Goal: Check status: Check status

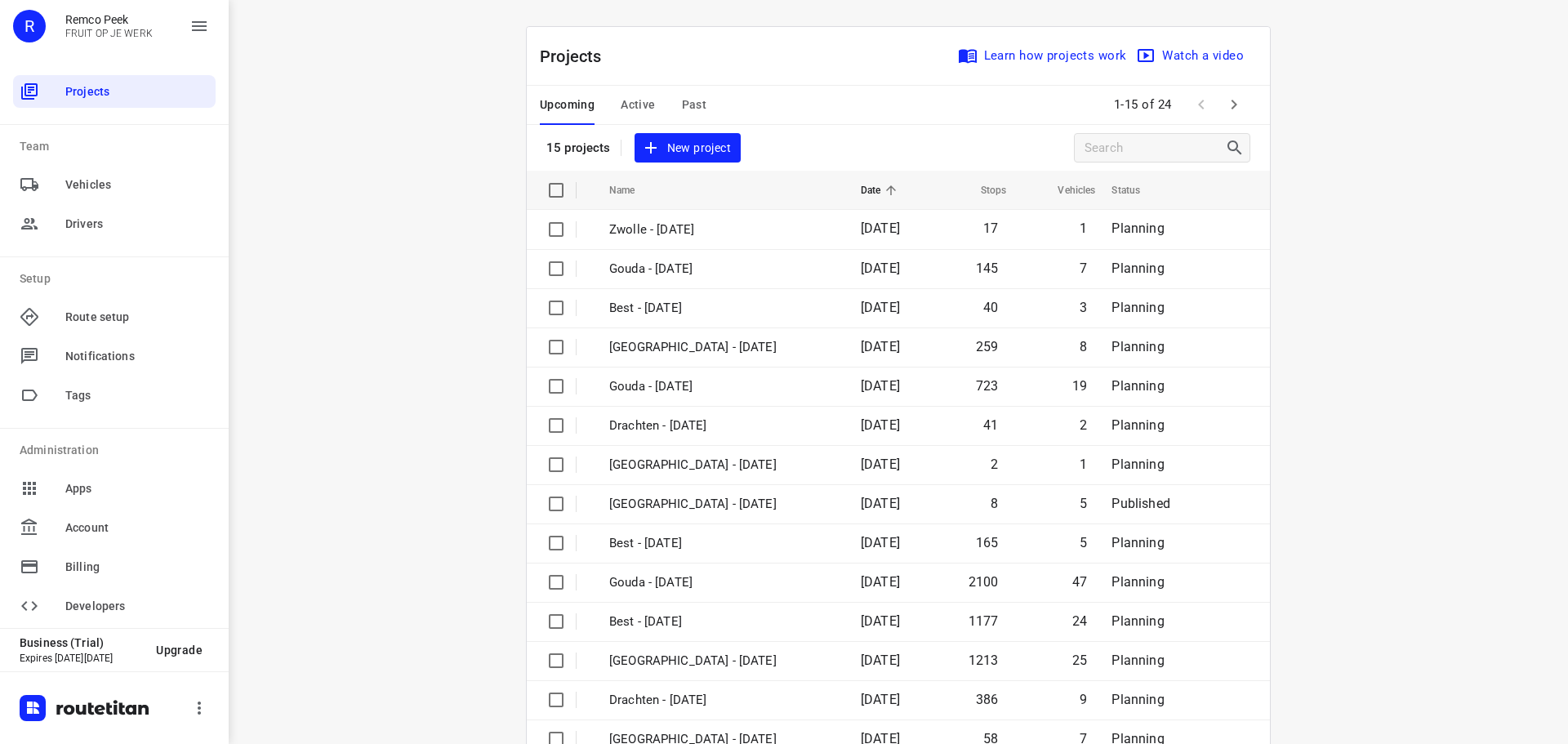
click at [625, 100] on span "Active" at bounding box center [638, 105] width 34 height 20
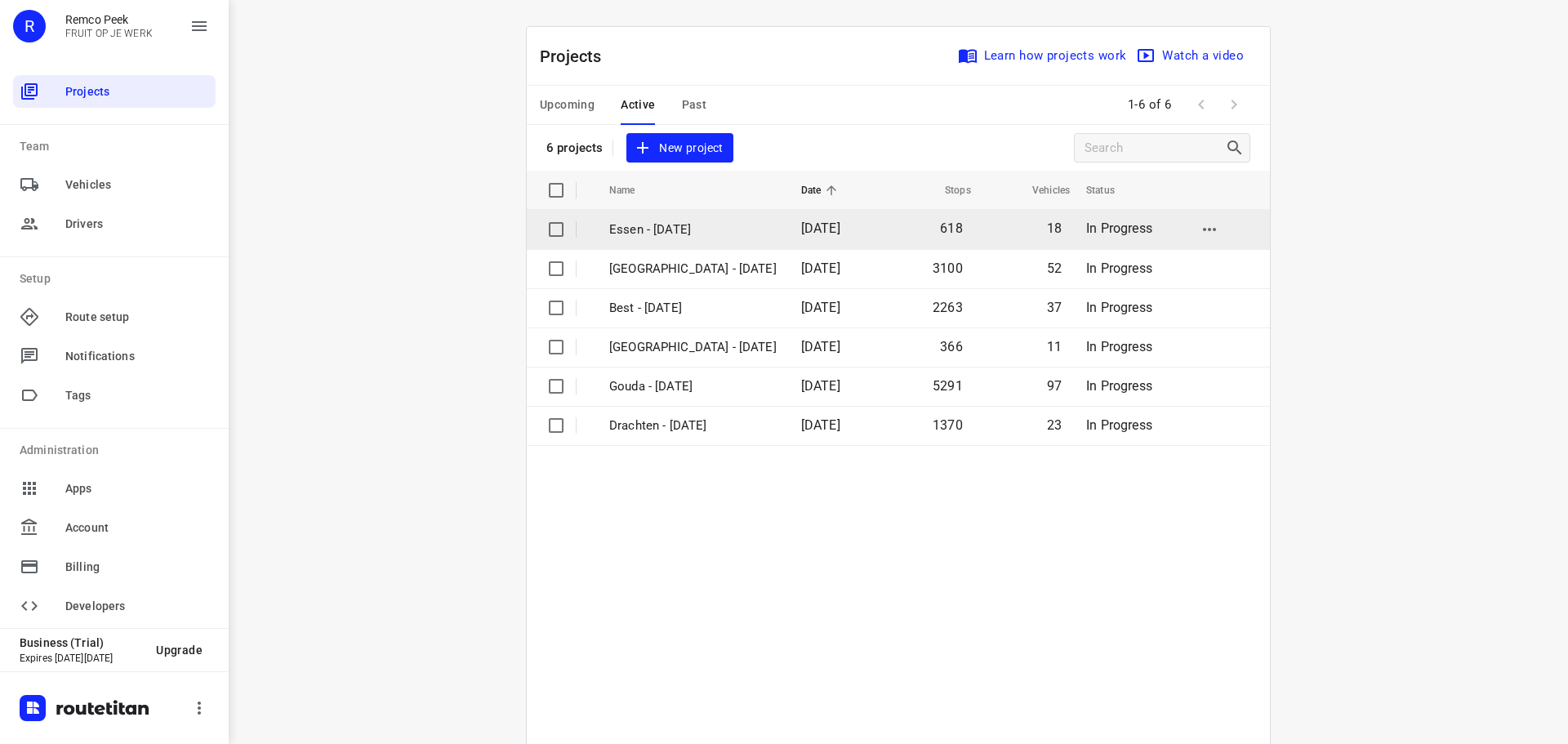
click at [650, 229] on p "Essen - [DATE]" at bounding box center [692, 230] width 167 height 19
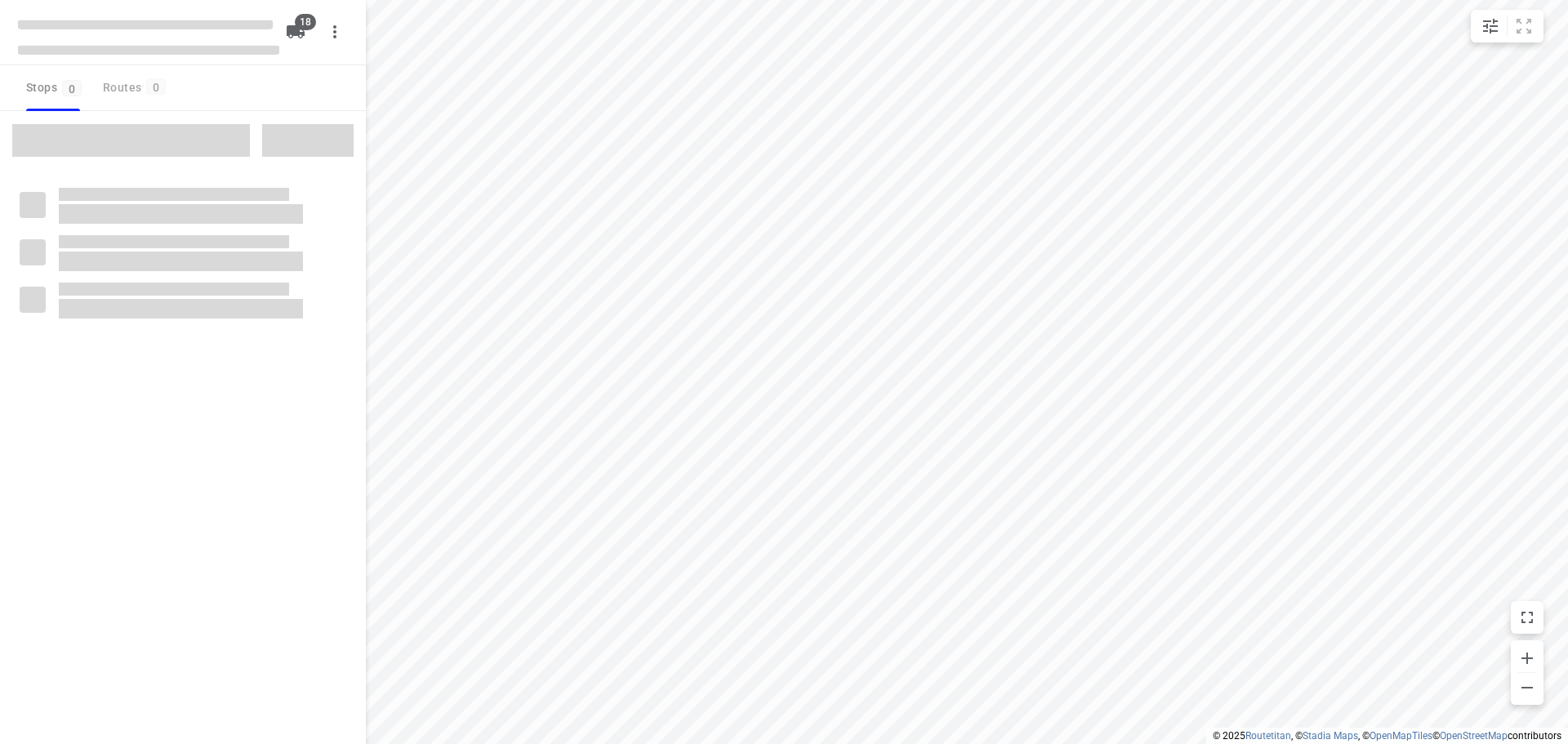
checkbox input "true"
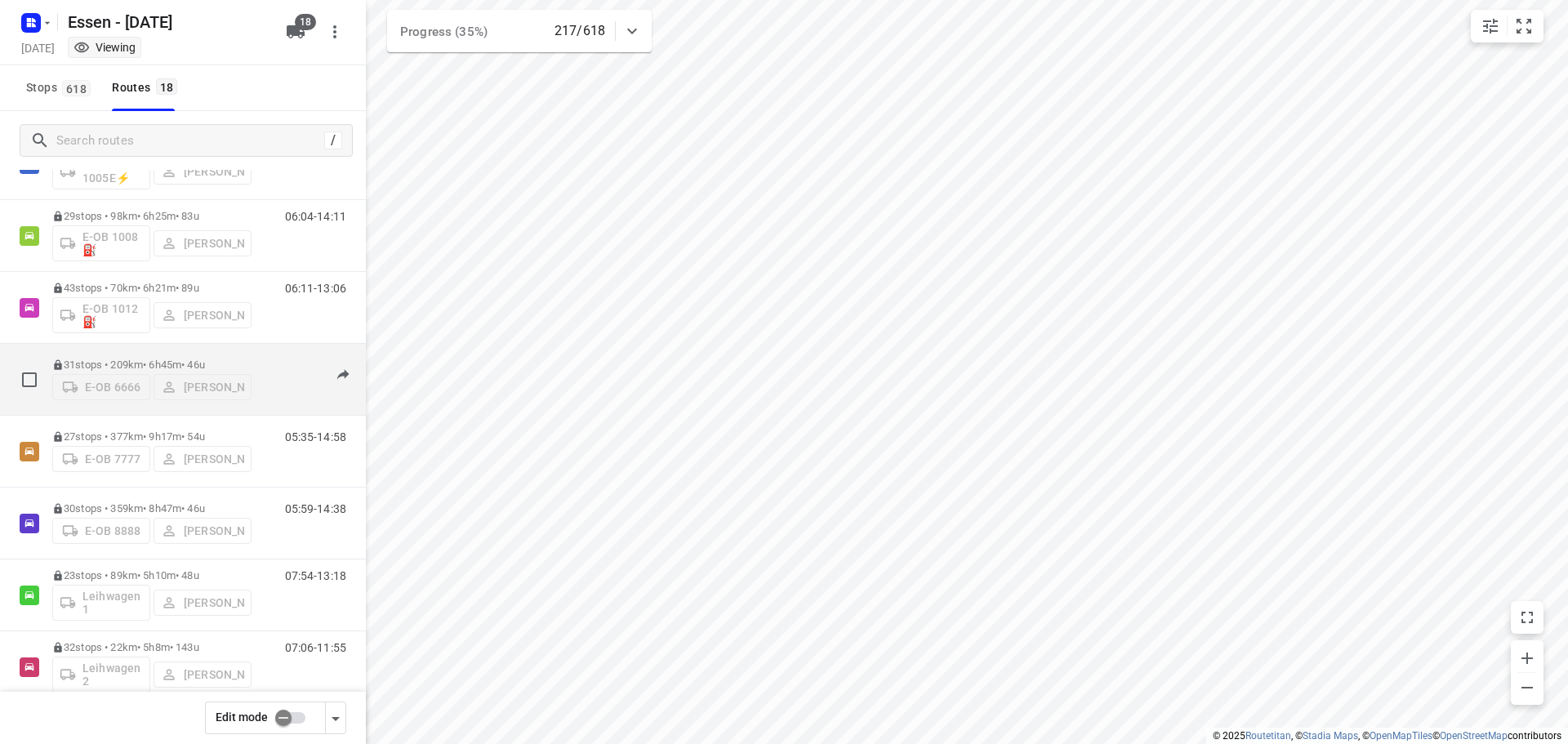
scroll to position [164, 0]
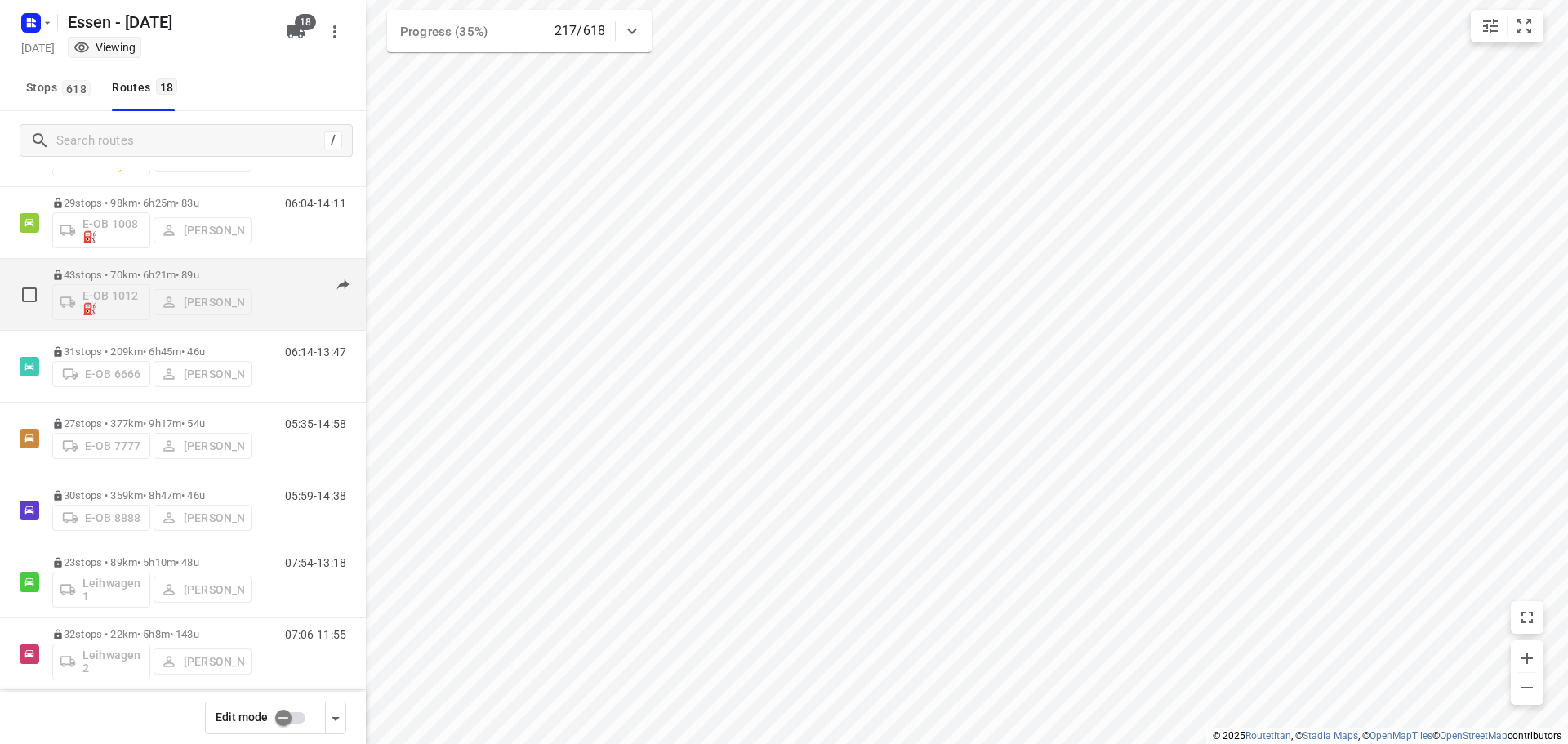
click at [149, 272] on p "43 stops • 70km • 6h21m • [DATE]" at bounding box center [152, 275] width 199 height 12
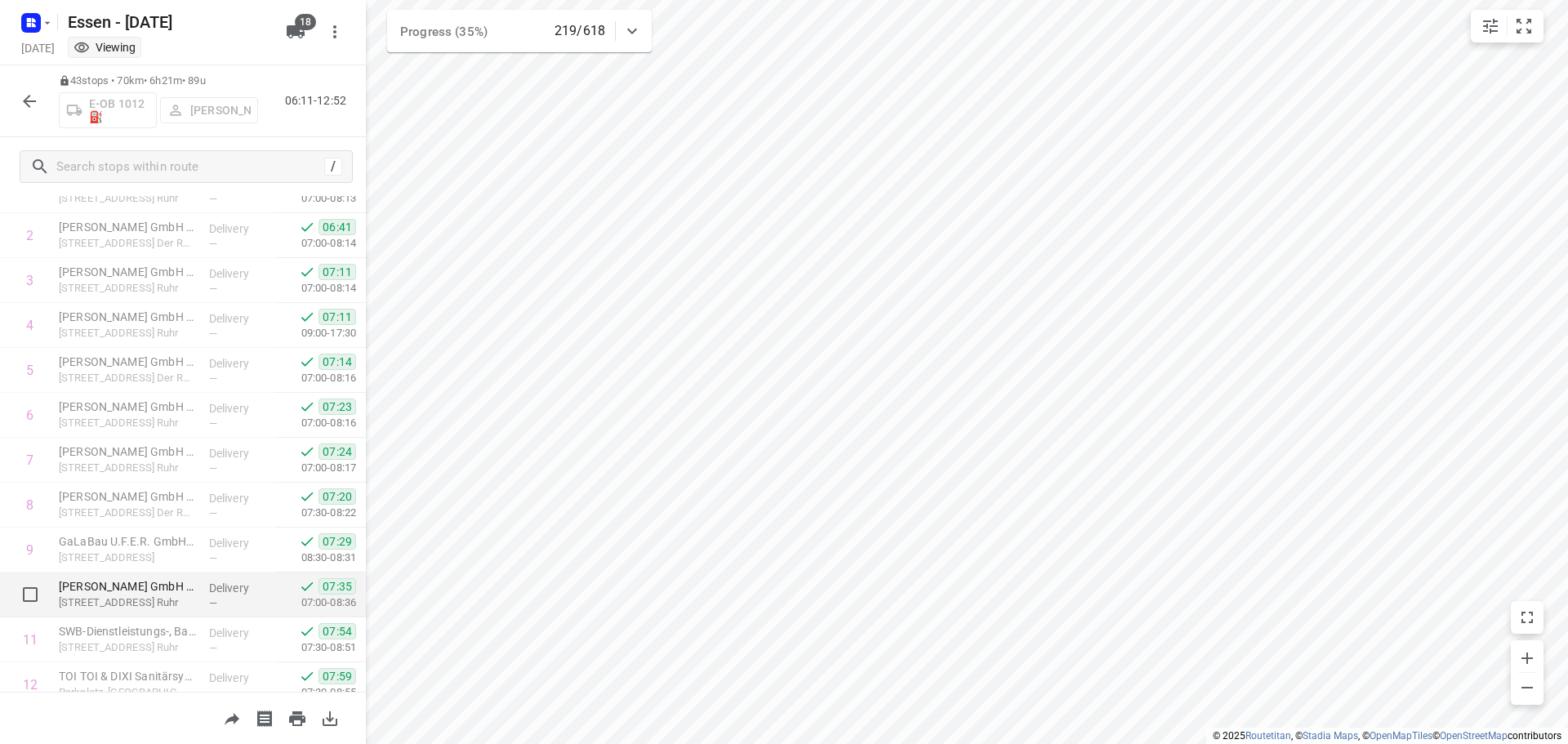
scroll to position [0, 0]
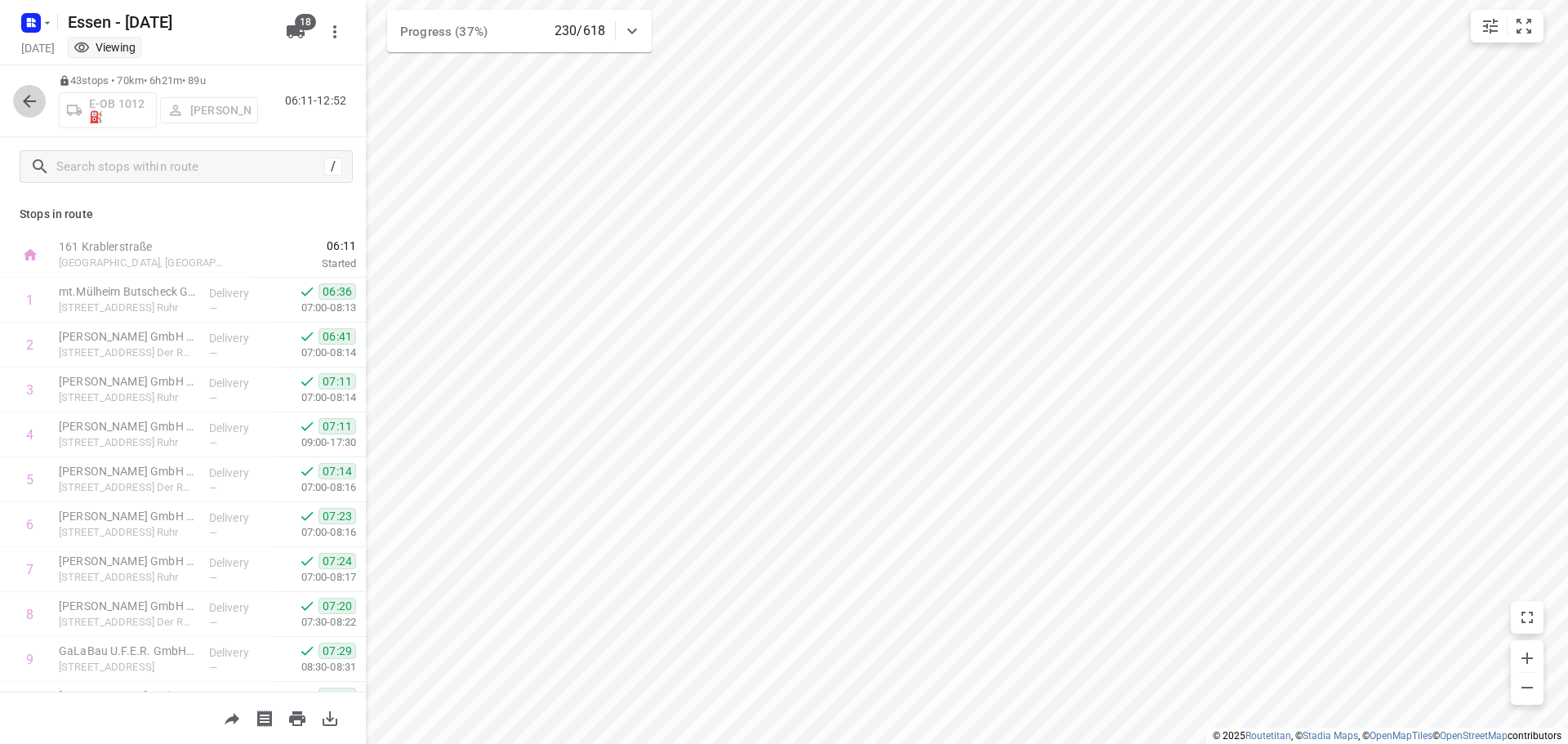
click at [30, 98] on icon "button" at bounding box center [29, 101] width 20 height 20
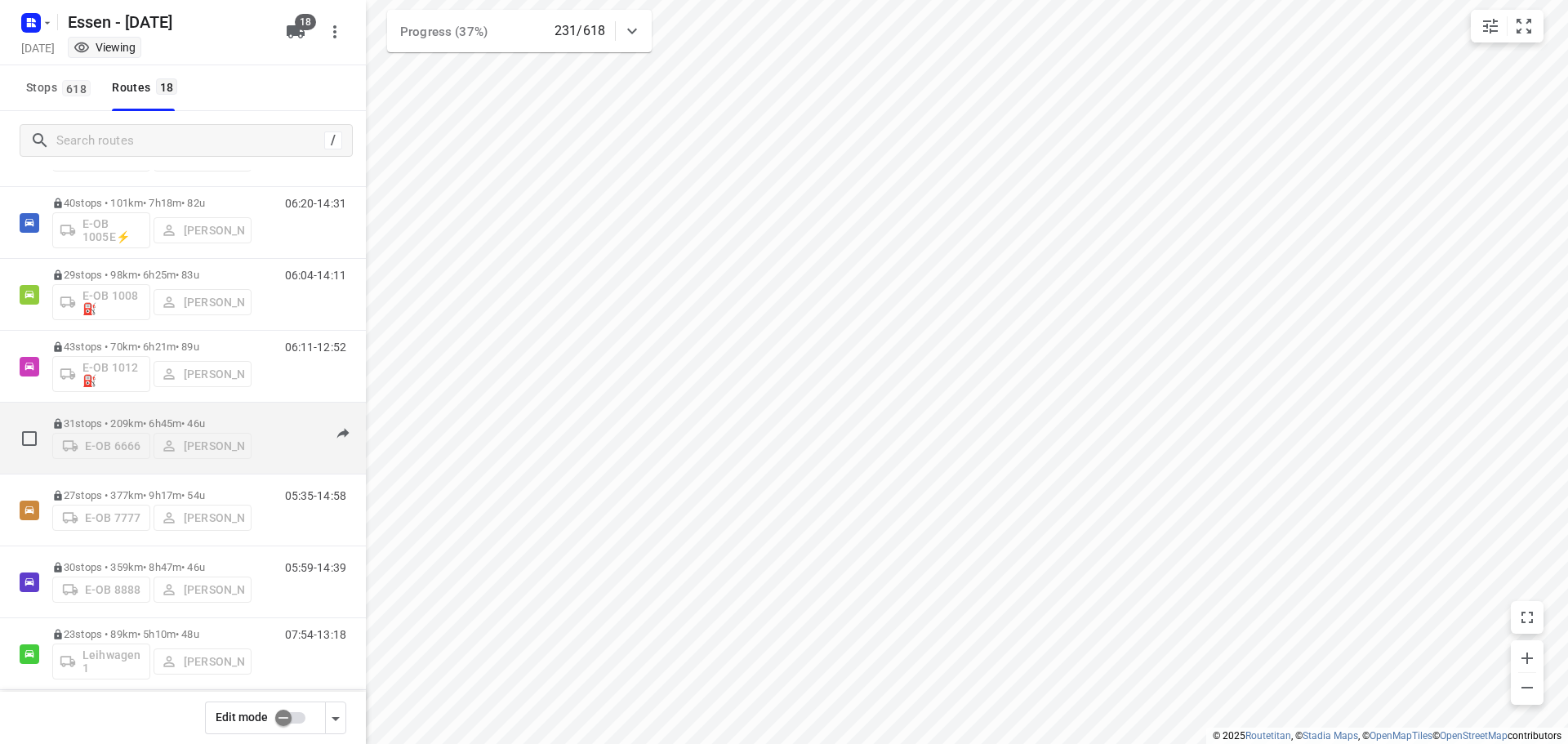
scroll to position [90, 0]
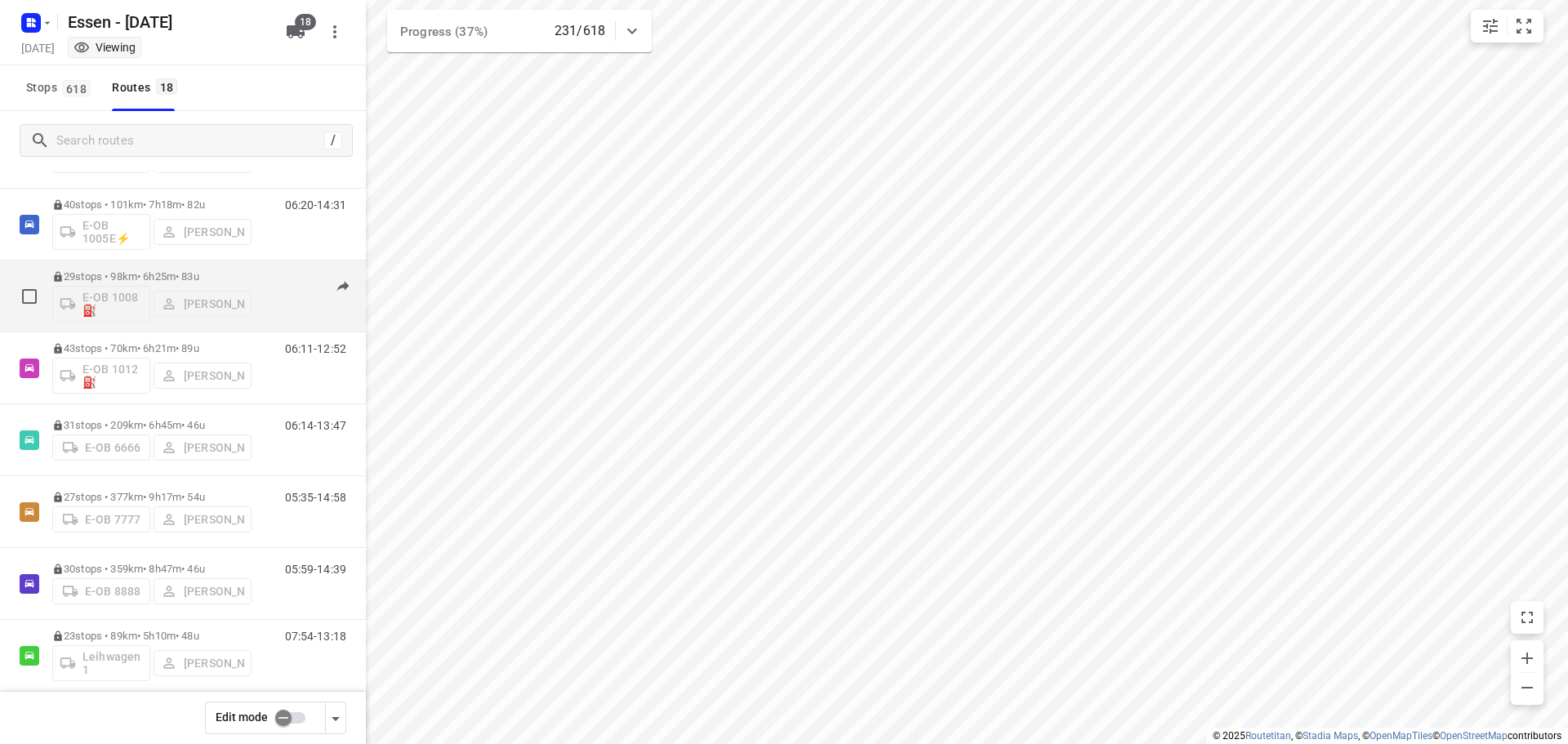
click at [171, 276] on p "29 stops • 98km • 6h25m • [DATE]" at bounding box center [152, 277] width 199 height 12
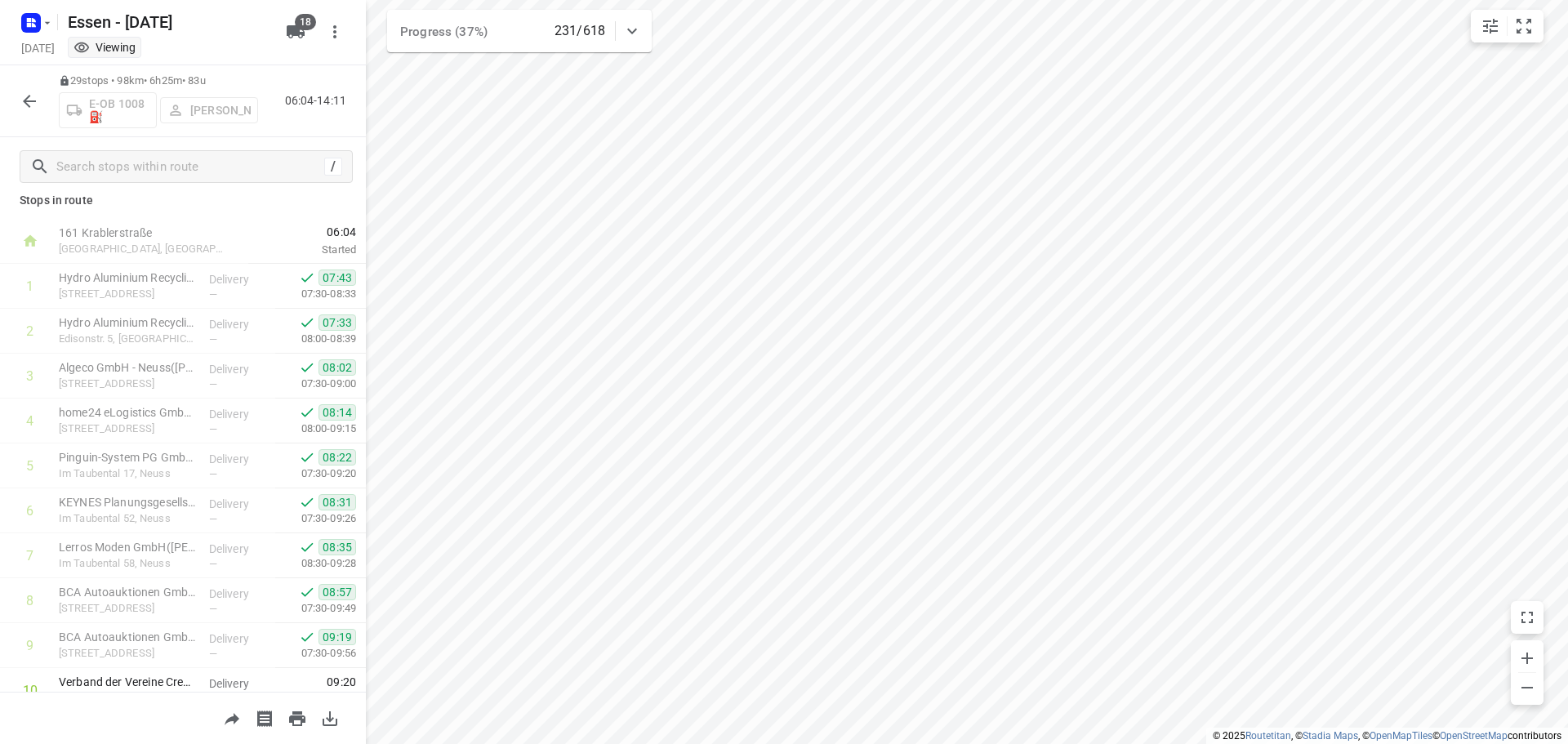
scroll to position [0, 0]
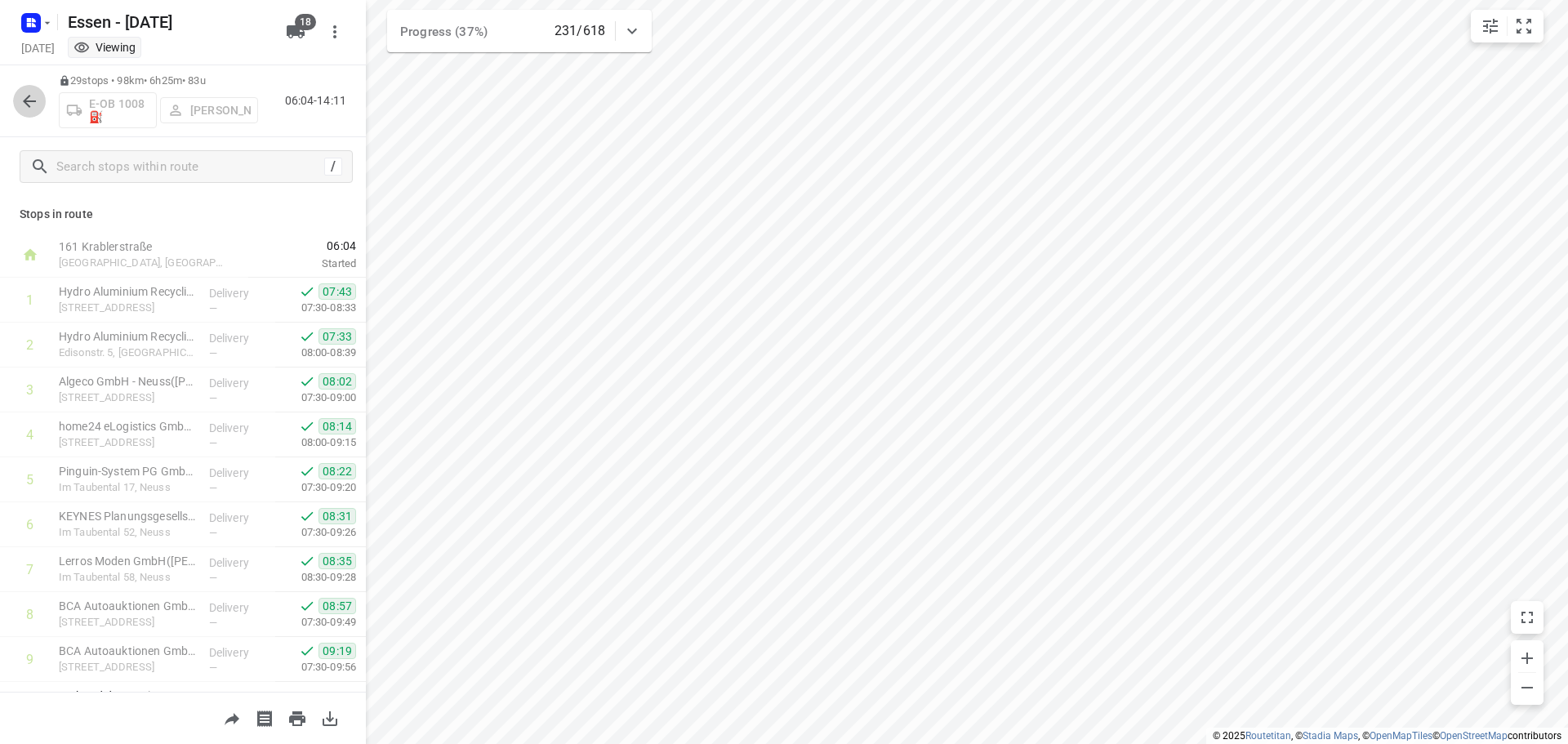
click at [27, 104] on icon "button" at bounding box center [29, 101] width 13 height 13
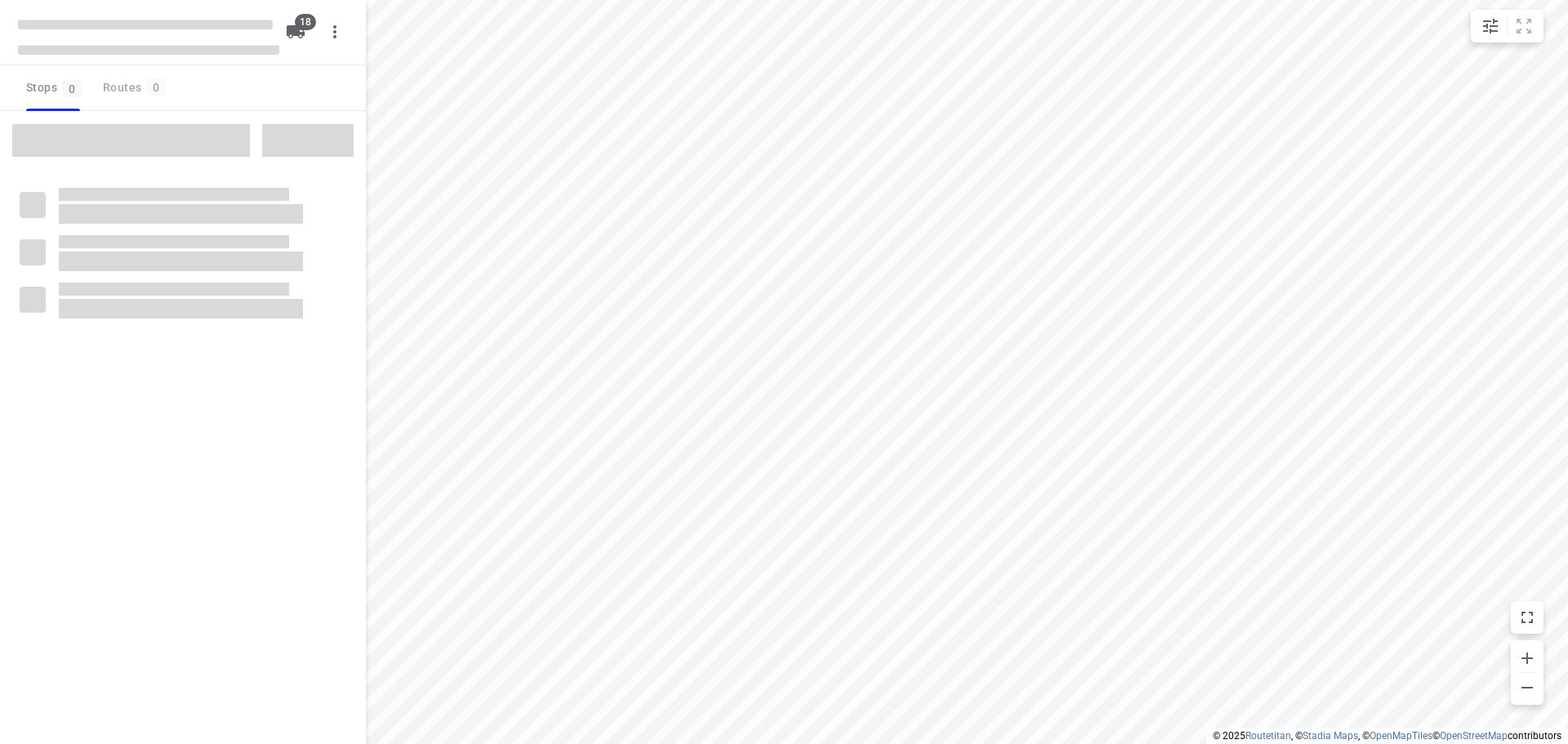
checkbox input "true"
